Goal: Transaction & Acquisition: Purchase product/service

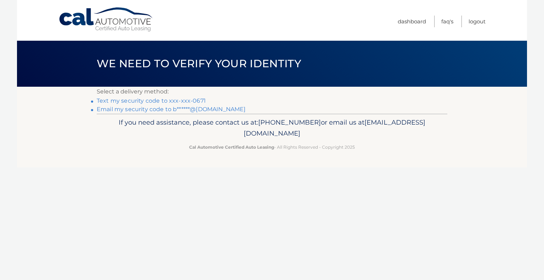
click at [147, 100] on link "Text my security code to xxx-xxx-0671" at bounding box center [151, 100] width 109 height 7
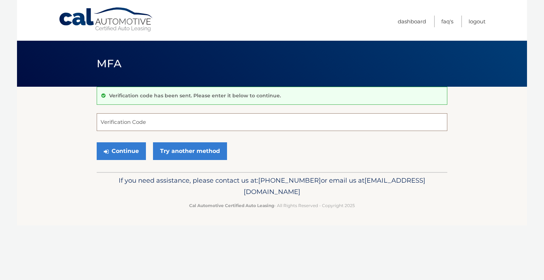
click at [104, 122] on input "Verification Code" at bounding box center [272, 122] width 351 height 18
type input "257288"
click at [119, 148] on button "Continue" at bounding box center [121, 151] width 49 height 18
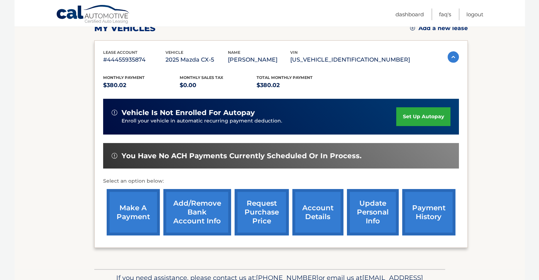
scroll to position [113, 0]
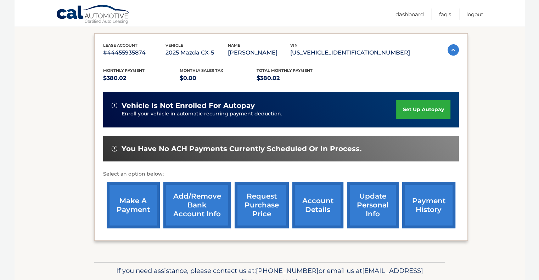
click at [129, 208] on link "make a payment" at bounding box center [133, 205] width 53 height 46
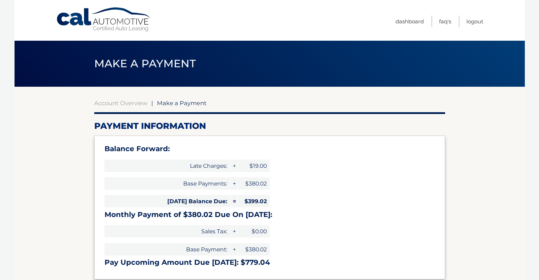
select select "MDlmYTc3ZjYtZTcxNC00YjRhLWFlMjMtYmM5NDM1ZDc0OTUy"
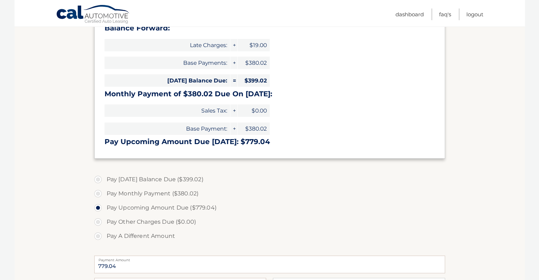
scroll to position [128, 0]
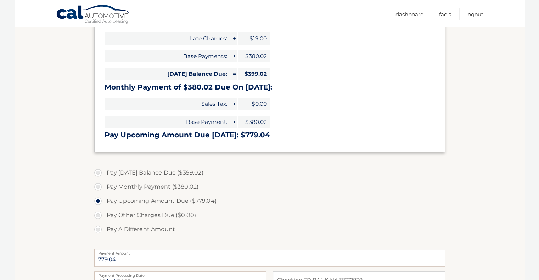
click at [157, 171] on label "Pay Today's Balance Due ($399.02)" at bounding box center [269, 173] width 351 height 14
click at [104, 171] on input "Pay Today's Balance Due ($399.02)" at bounding box center [100, 171] width 7 height 11
radio input "true"
type input "399.02"
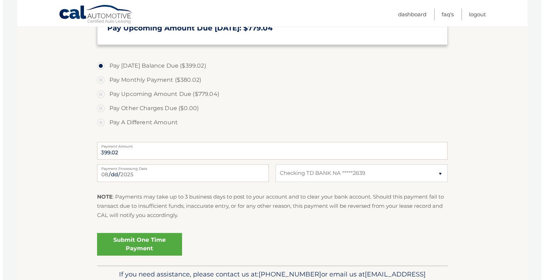
scroll to position [241, 0]
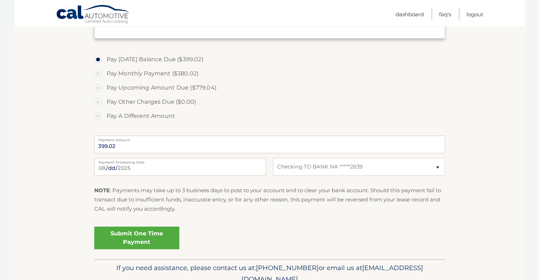
click at [142, 234] on link "Submit One Time Payment" at bounding box center [136, 238] width 85 height 23
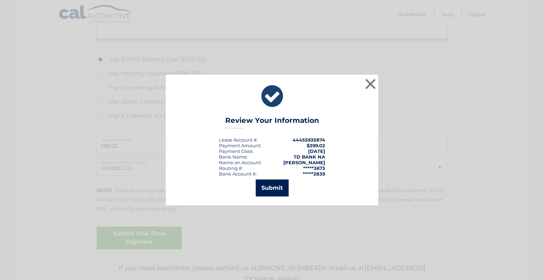
click at [272, 188] on button "Submit" at bounding box center [272, 188] width 33 height 17
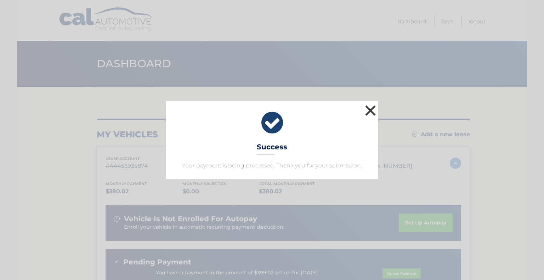
click at [370, 108] on button "×" at bounding box center [371, 111] width 14 height 14
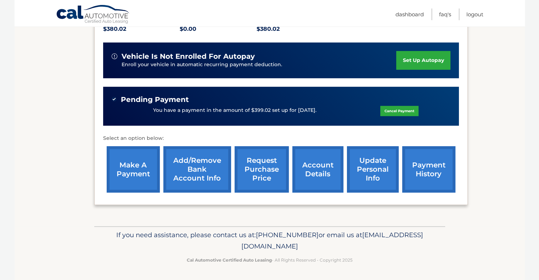
scroll to position [172, 0]
